Goal: Transaction & Acquisition: Purchase product/service

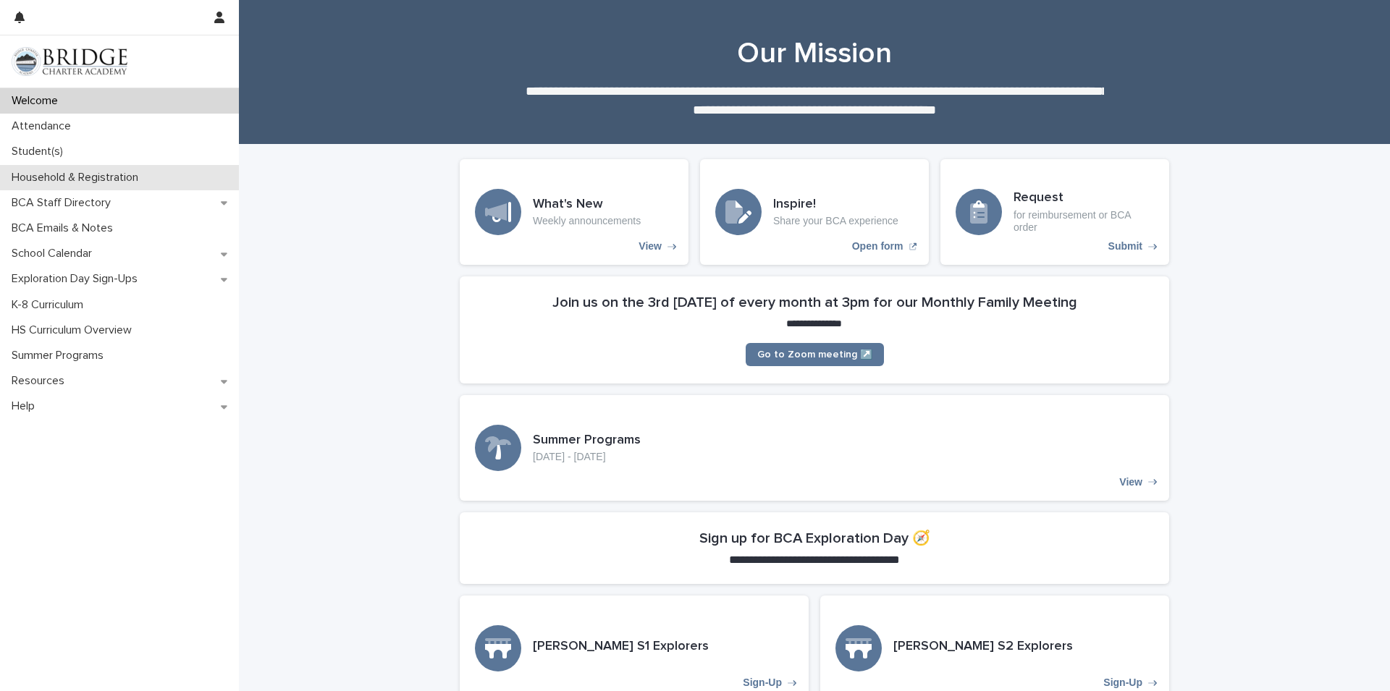
click at [62, 174] on p "Household & Registration" at bounding box center [78, 178] width 144 height 14
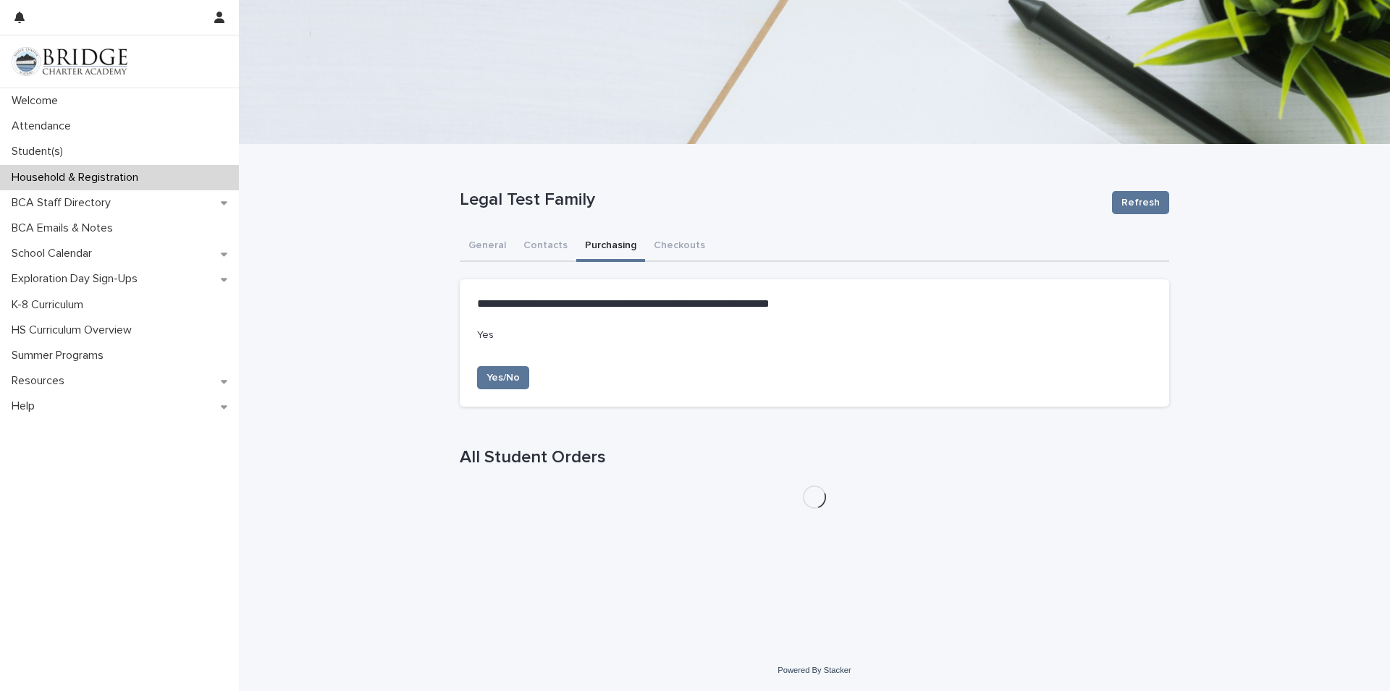
click at [609, 239] on button "Purchasing" at bounding box center [610, 247] width 69 height 30
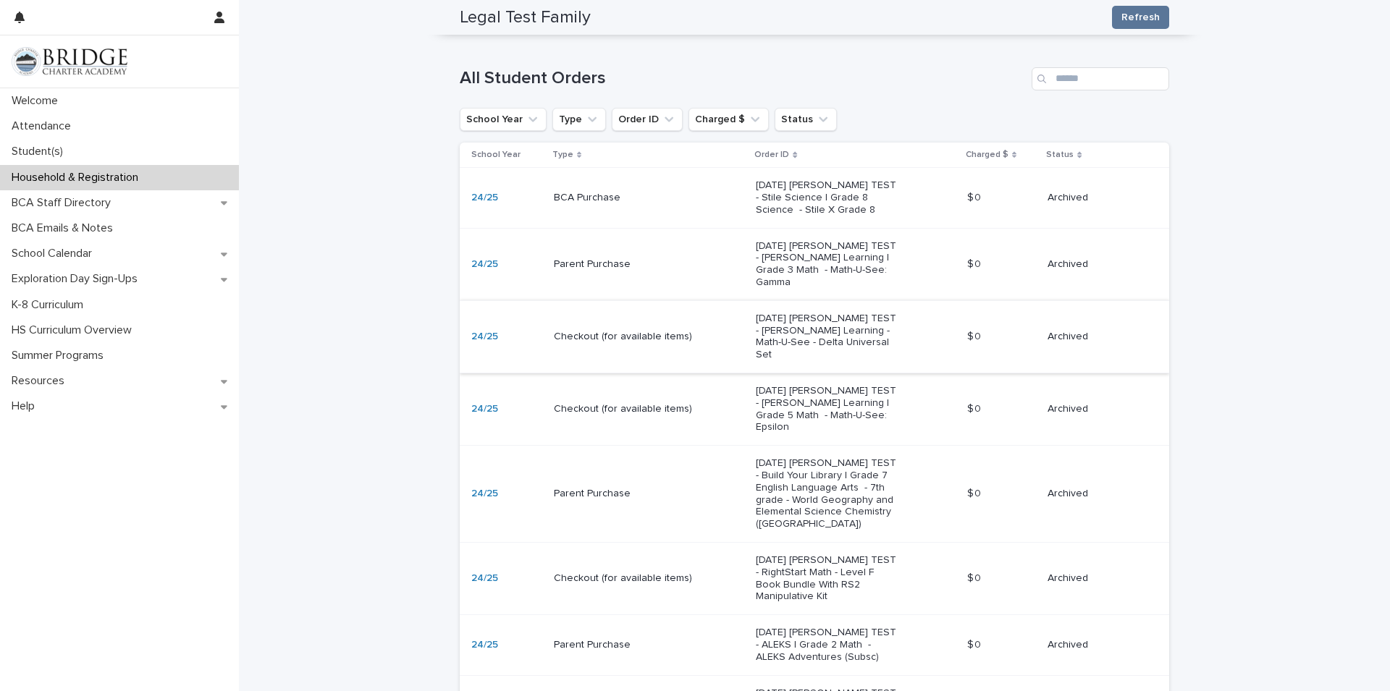
scroll to position [389, 0]
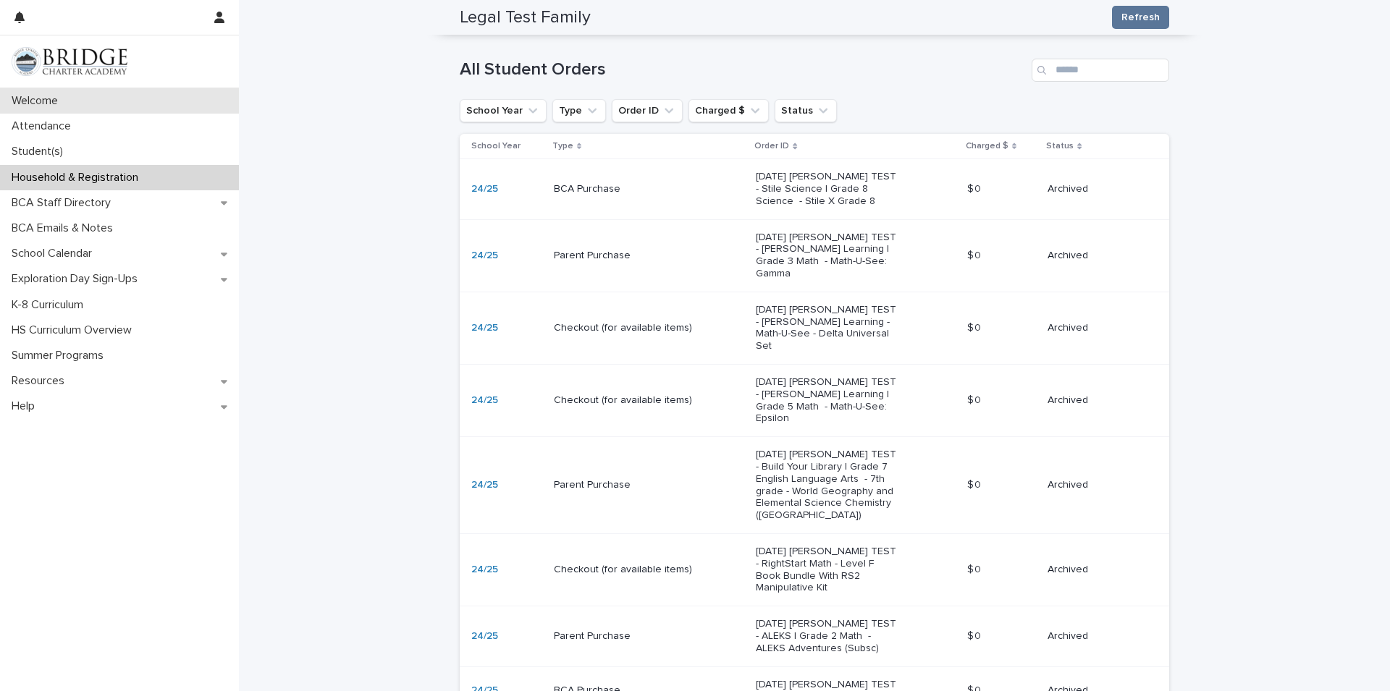
click at [21, 101] on p "Welcome" at bounding box center [38, 101] width 64 height 14
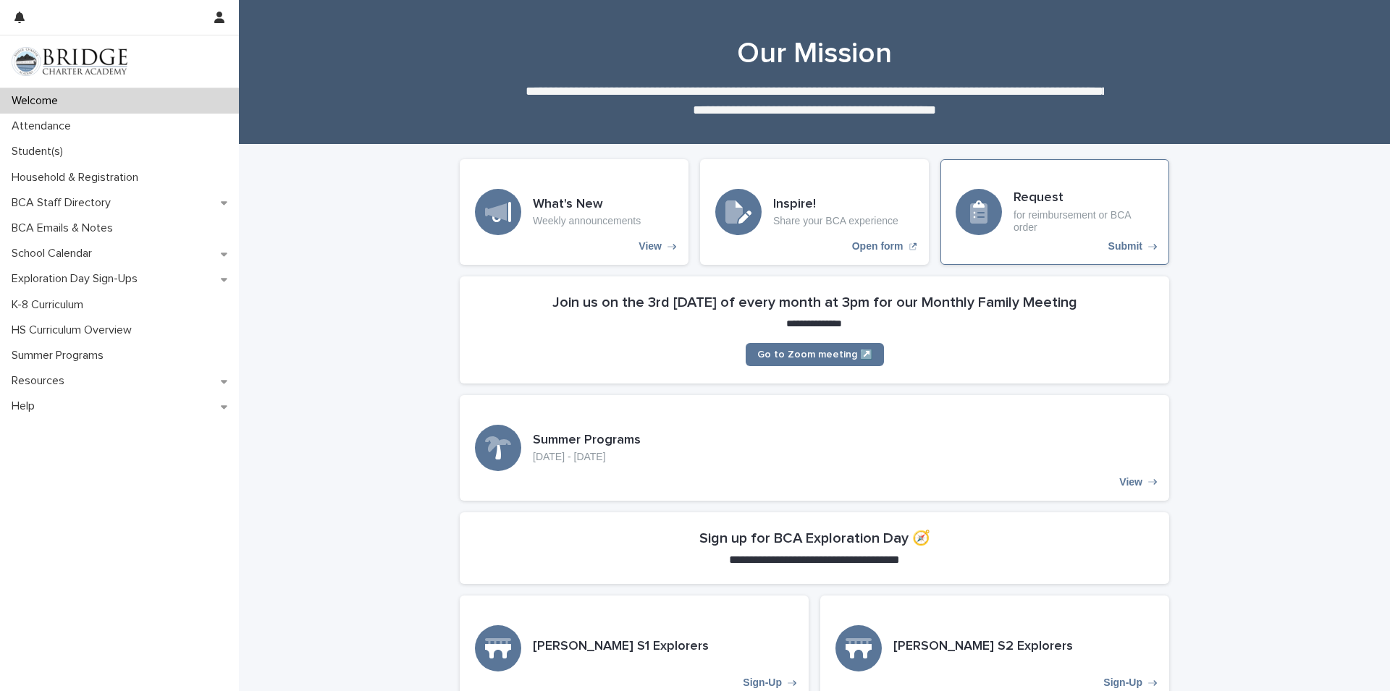
click at [1038, 203] on h3 "Request" at bounding box center [1083, 198] width 140 height 16
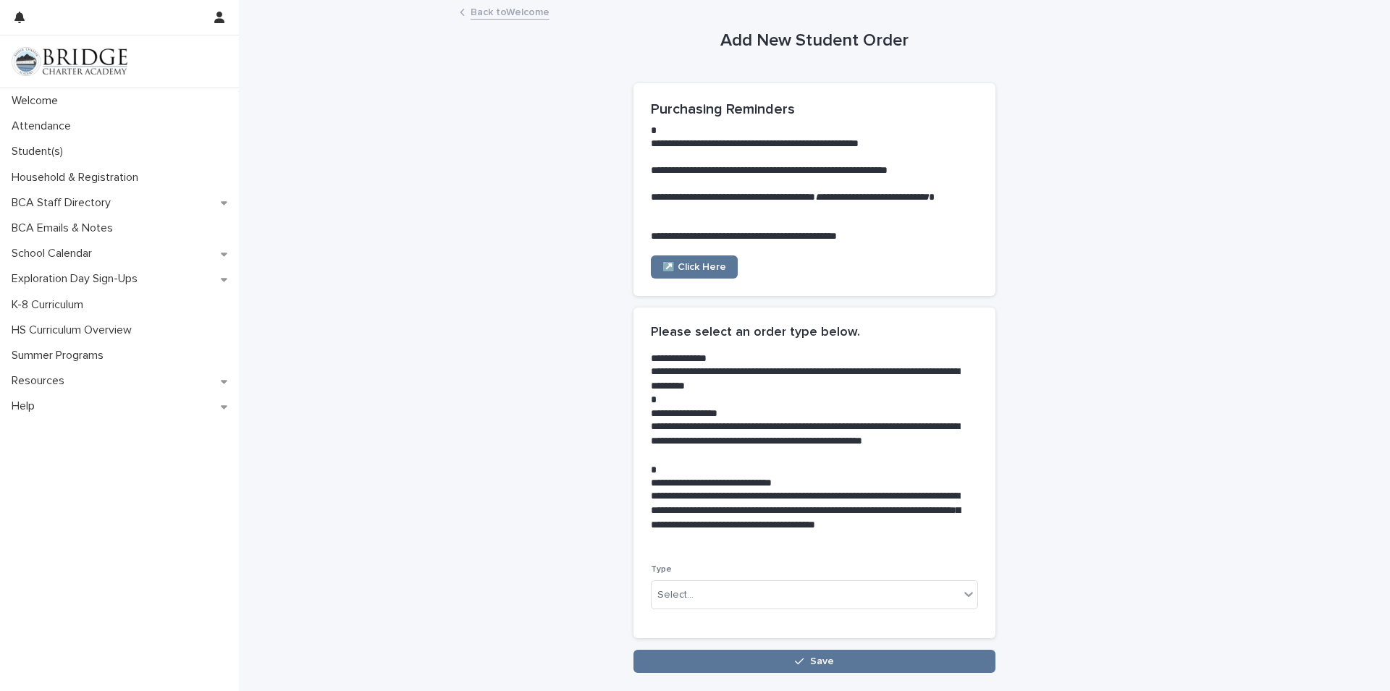
scroll to position [95, 0]
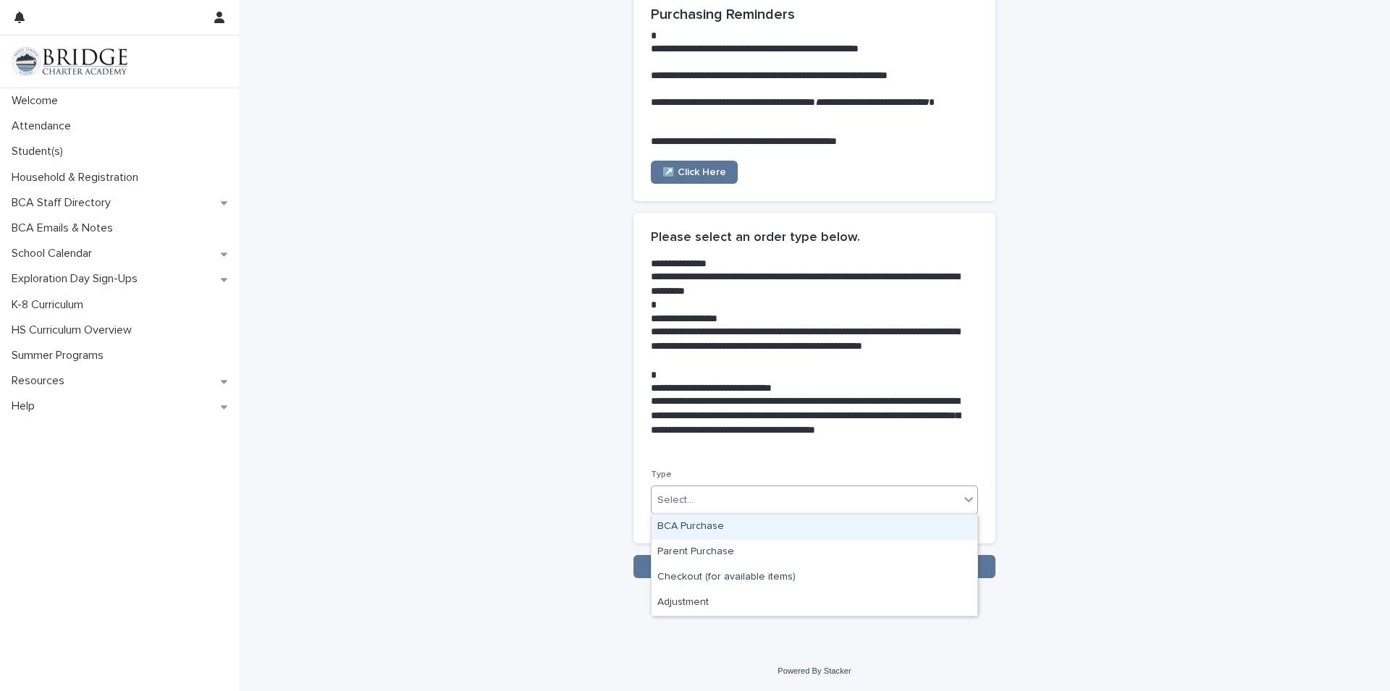
click at [857, 502] on div "Select..." at bounding box center [805, 501] width 308 height 24
drag, startPoint x: 688, startPoint y: 551, endPoint x: 698, endPoint y: 550, distance: 10.2
click at [690, 551] on div "Parent Purchase" at bounding box center [814, 552] width 326 height 25
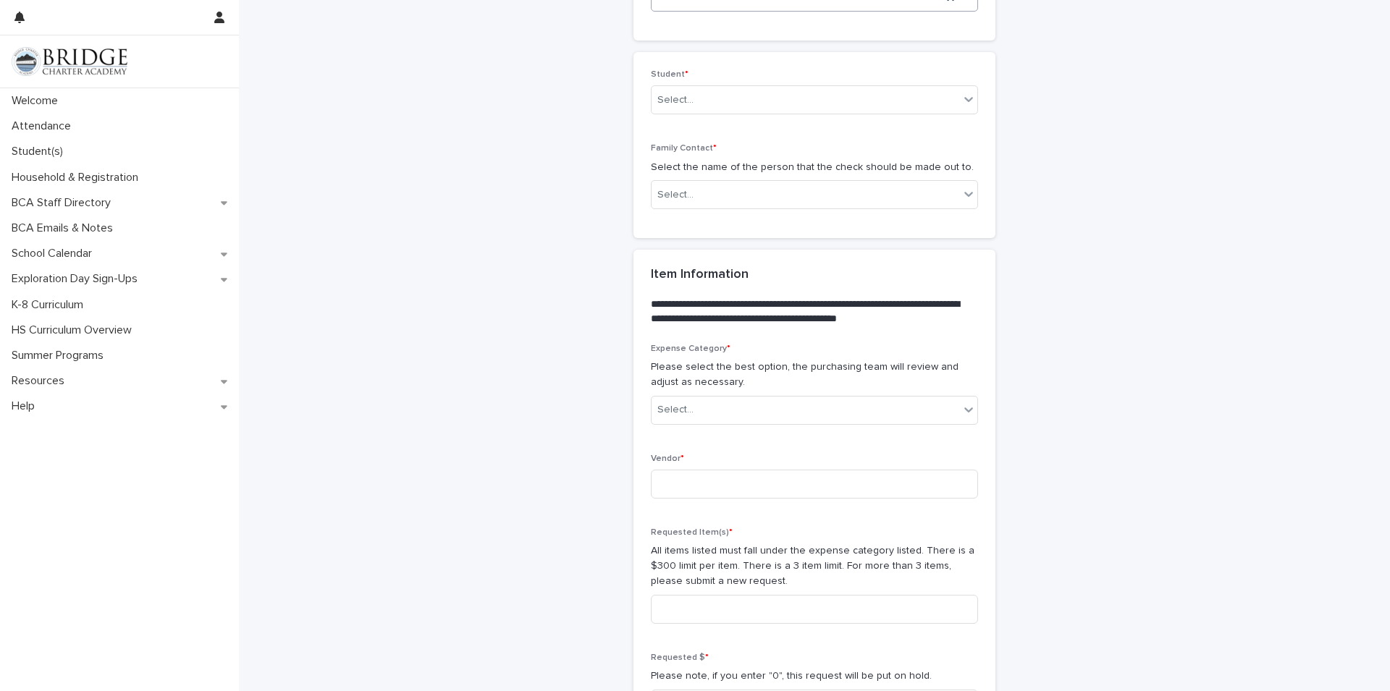
scroll to position [592, 0]
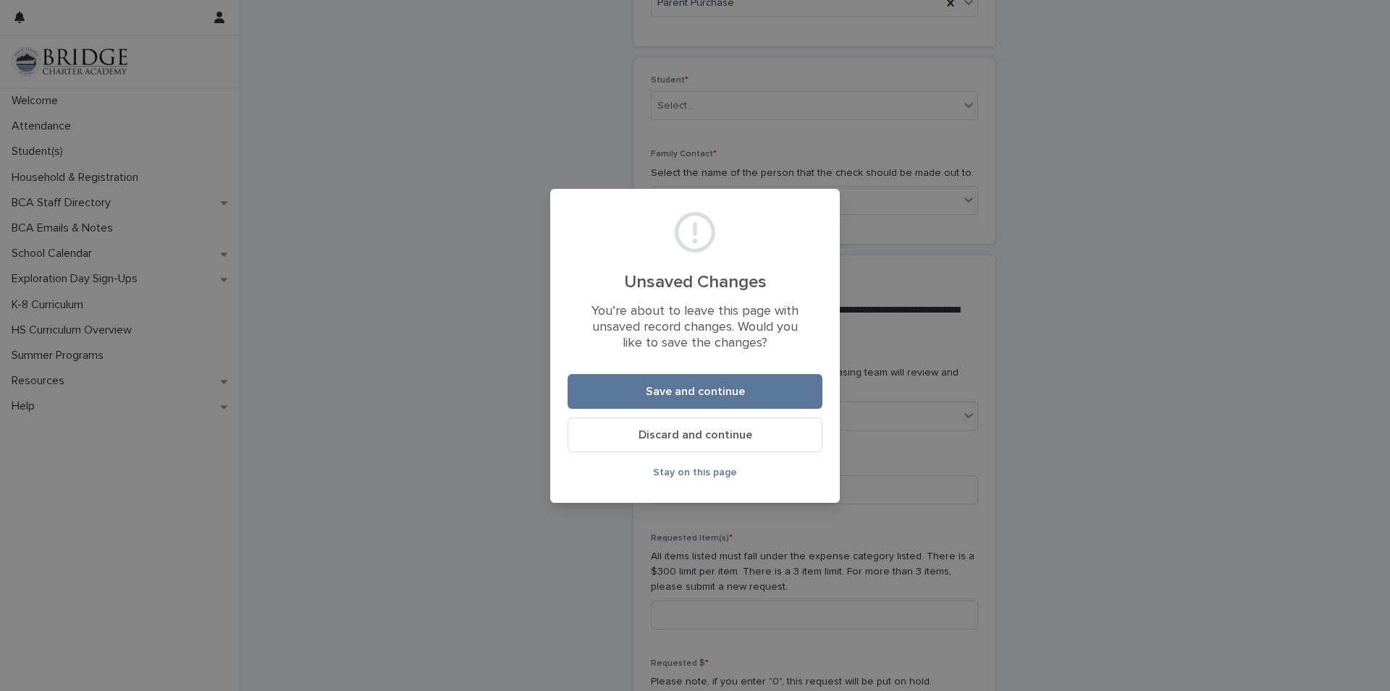
click at [690, 431] on span "Discard and continue" at bounding box center [695, 435] width 114 height 12
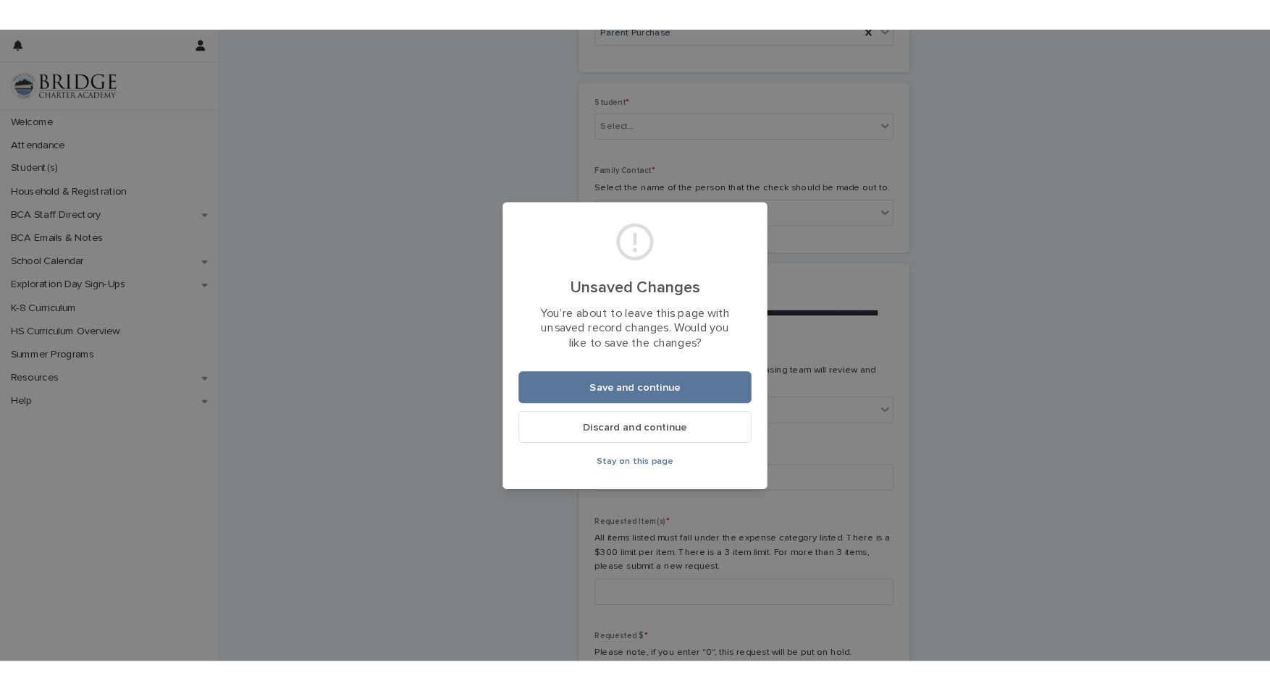
scroll to position [738, 0]
